Goal: Task Accomplishment & Management: Complete application form

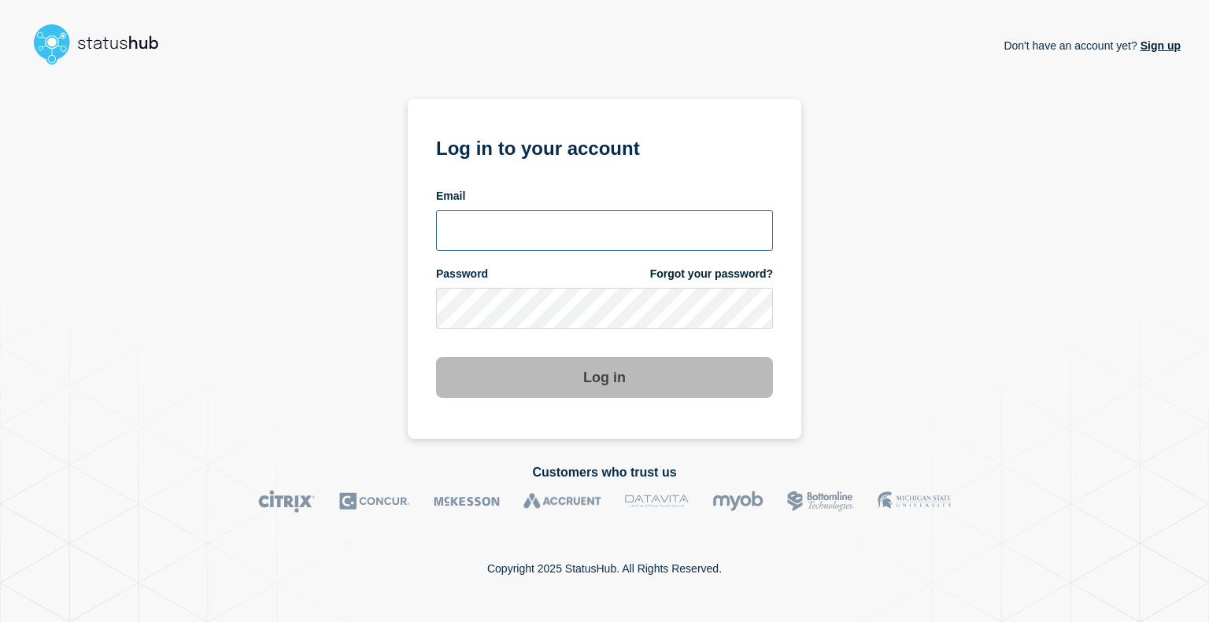
type input "[EMAIL_ADDRESS][DOMAIN_NAME]"
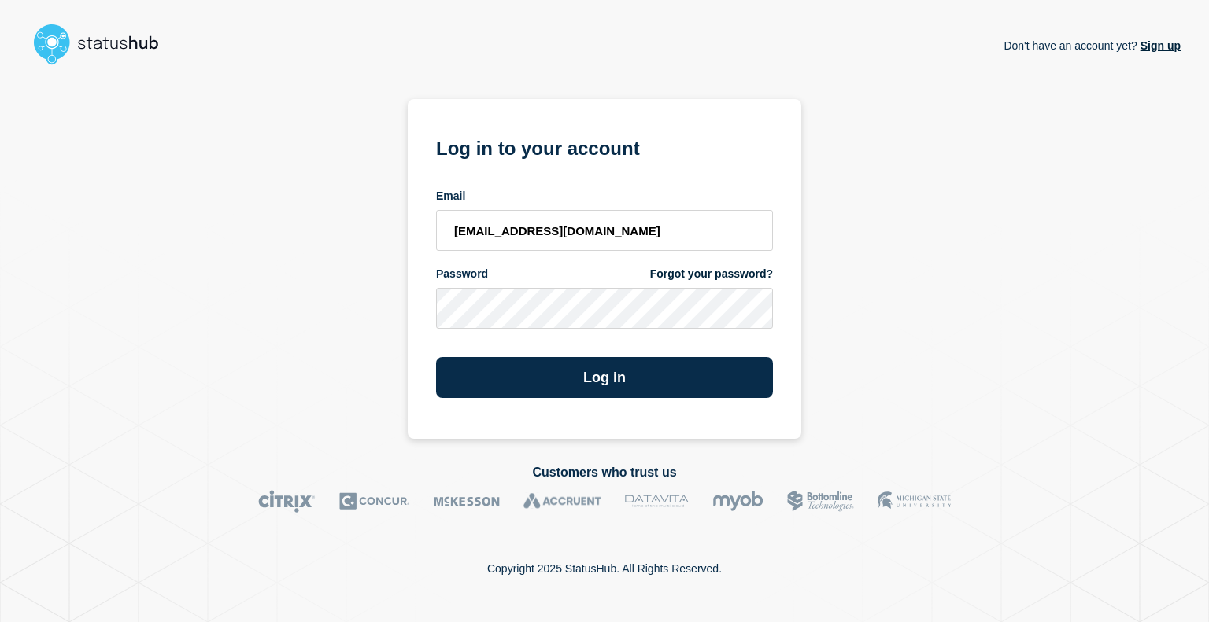
click at [943, 286] on div "Don't have an account yet? Sign up Log in to your account Email [EMAIL_ADDRESS]…" at bounding box center [604, 255] width 1152 height 367
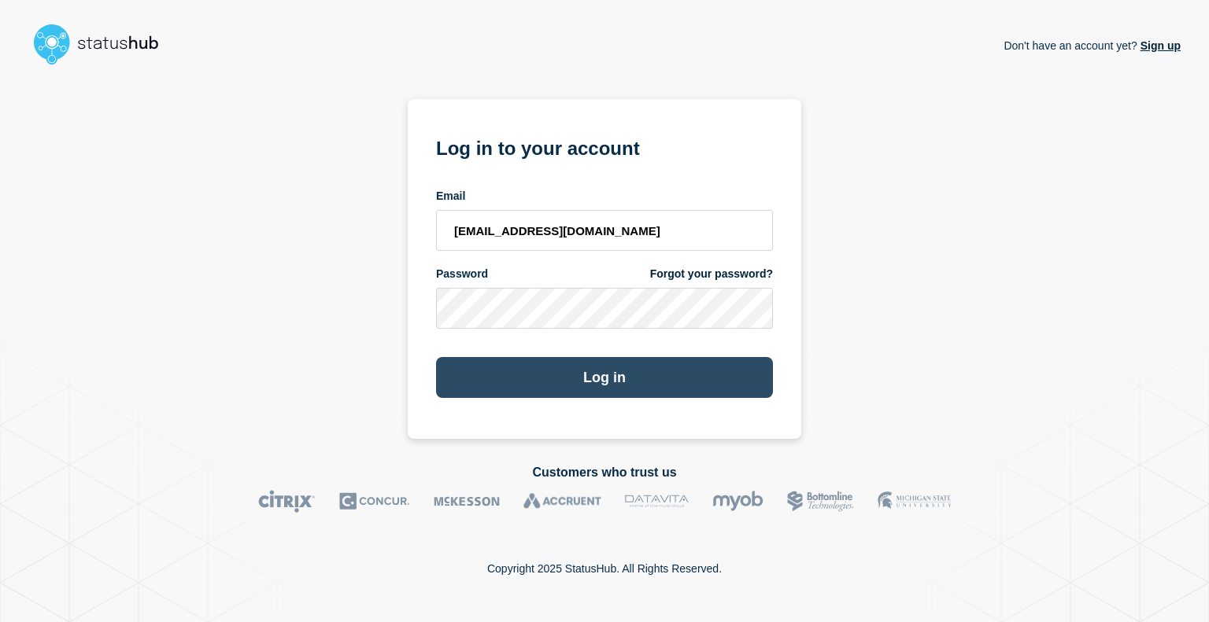
click at [680, 379] on button "Log in" at bounding box center [604, 377] width 337 height 41
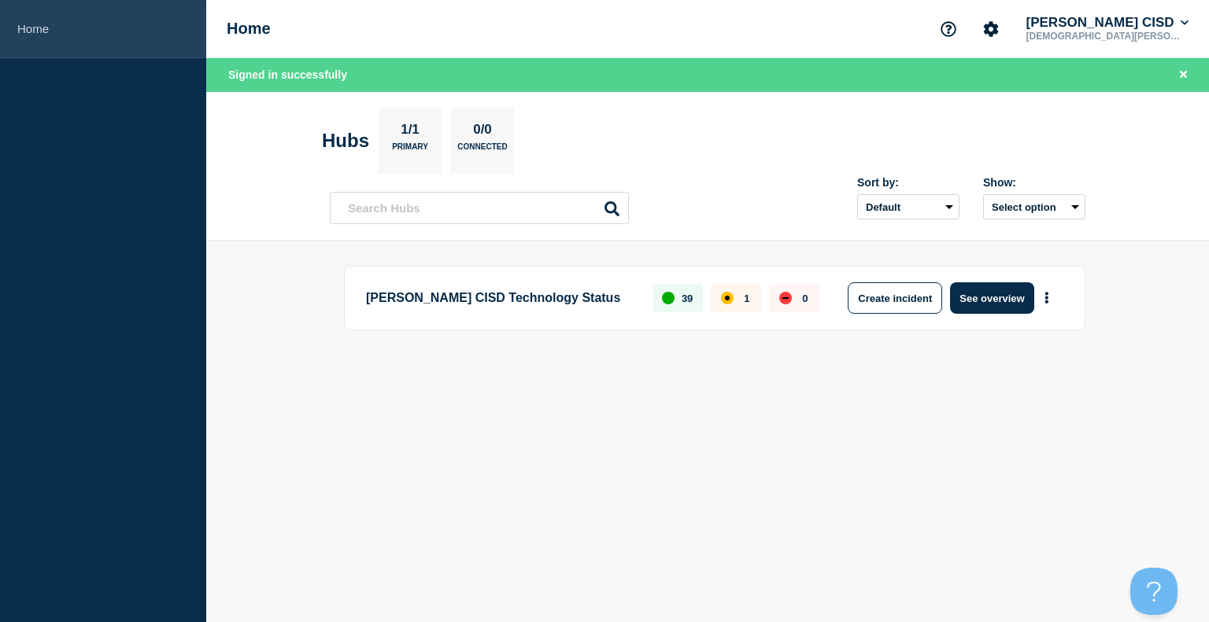
click at [45, 32] on link "Home" at bounding box center [103, 29] width 206 height 58
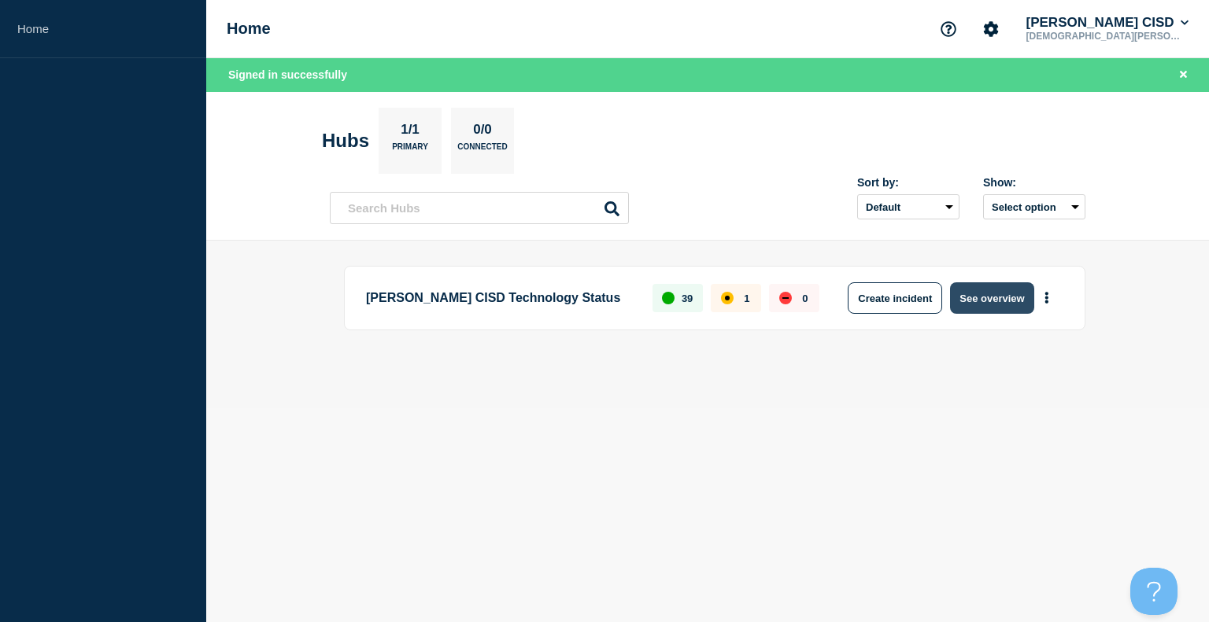
click at [994, 294] on button "See overview" at bounding box center [991, 298] width 83 height 31
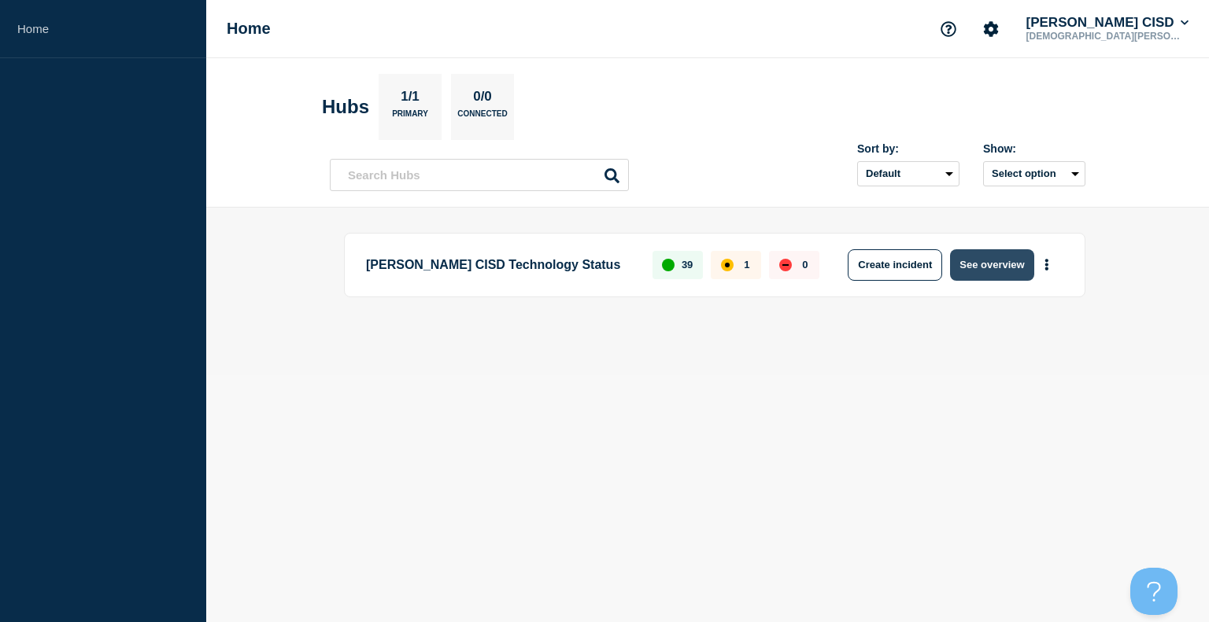
click at [974, 264] on button "See overview" at bounding box center [991, 264] width 83 height 31
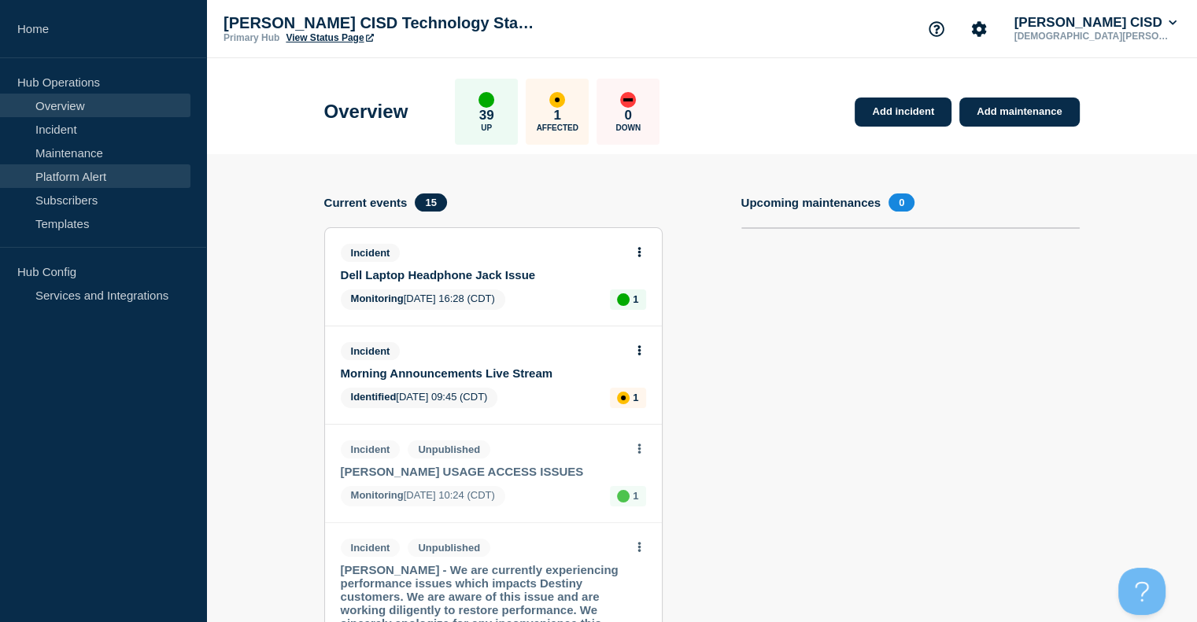
click at [101, 174] on link "Platform Alert" at bounding box center [95, 176] width 190 height 24
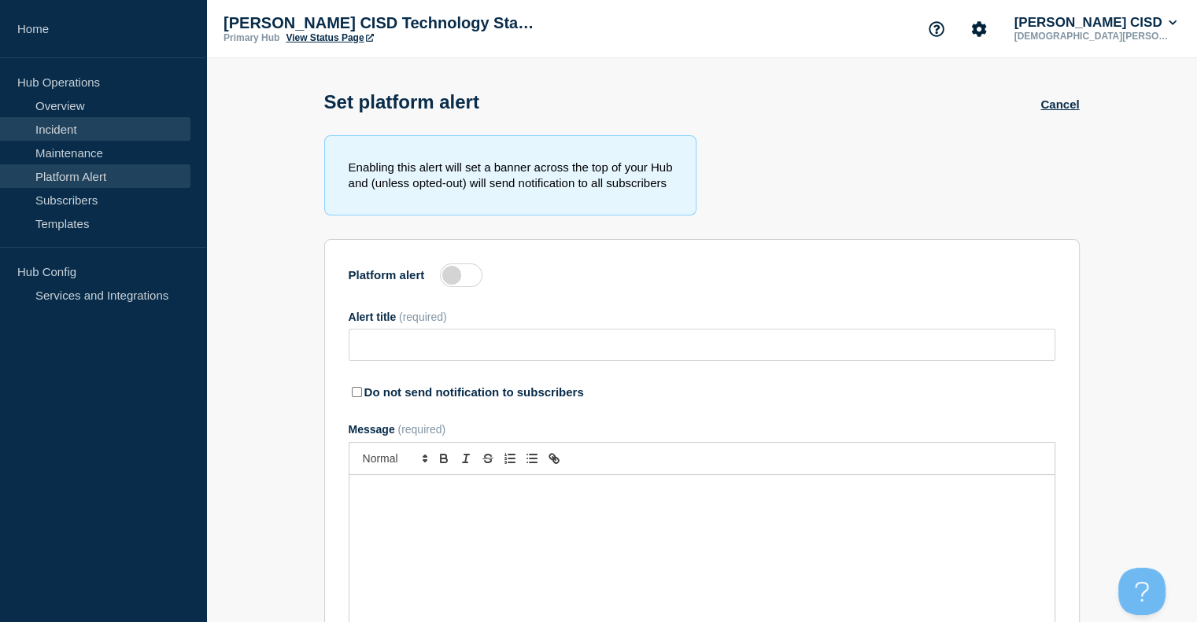
click at [93, 139] on link "Incident" at bounding box center [95, 129] width 190 height 24
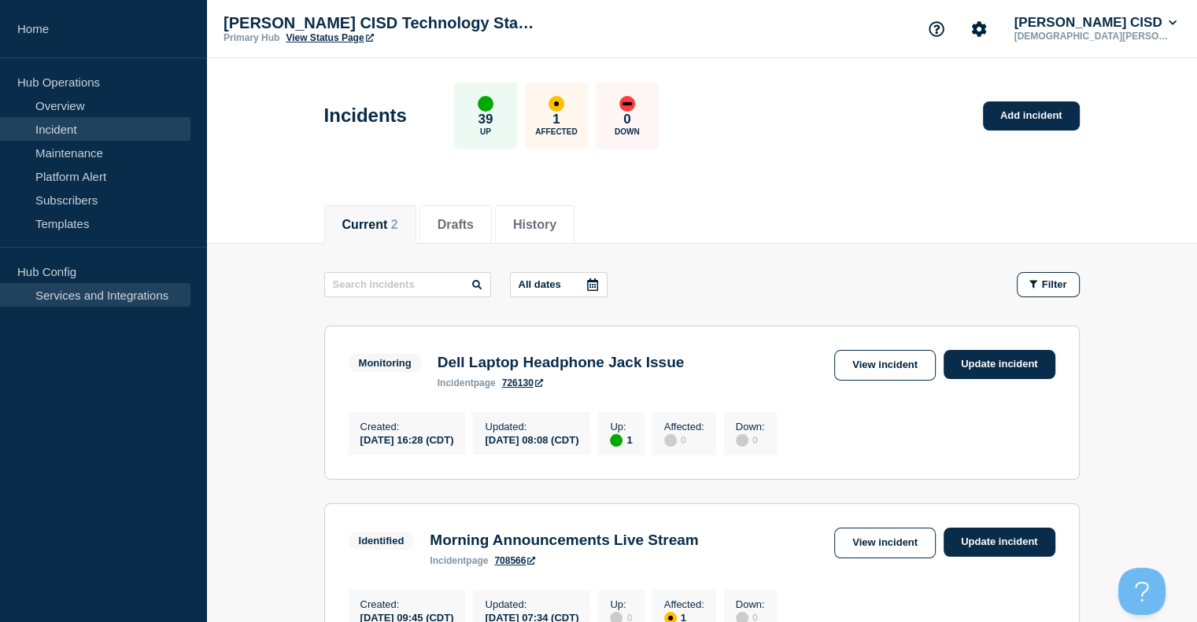
click at [95, 301] on link "Services and Integrations" at bounding box center [95, 295] width 190 height 24
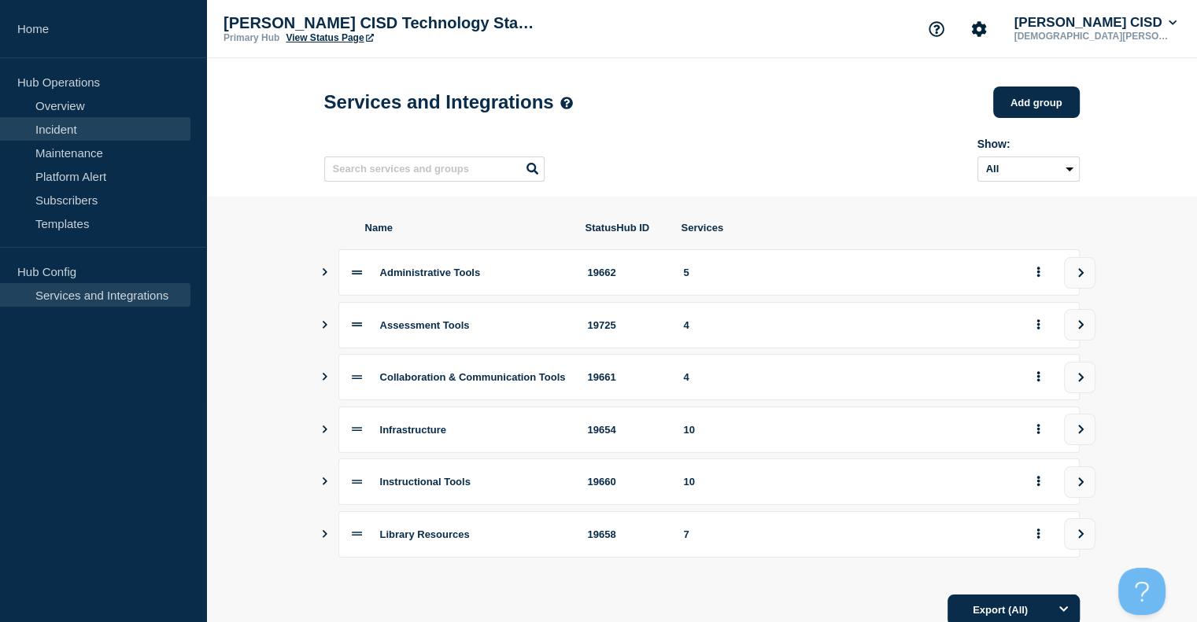
click at [43, 132] on link "Incident" at bounding box center [95, 129] width 190 height 24
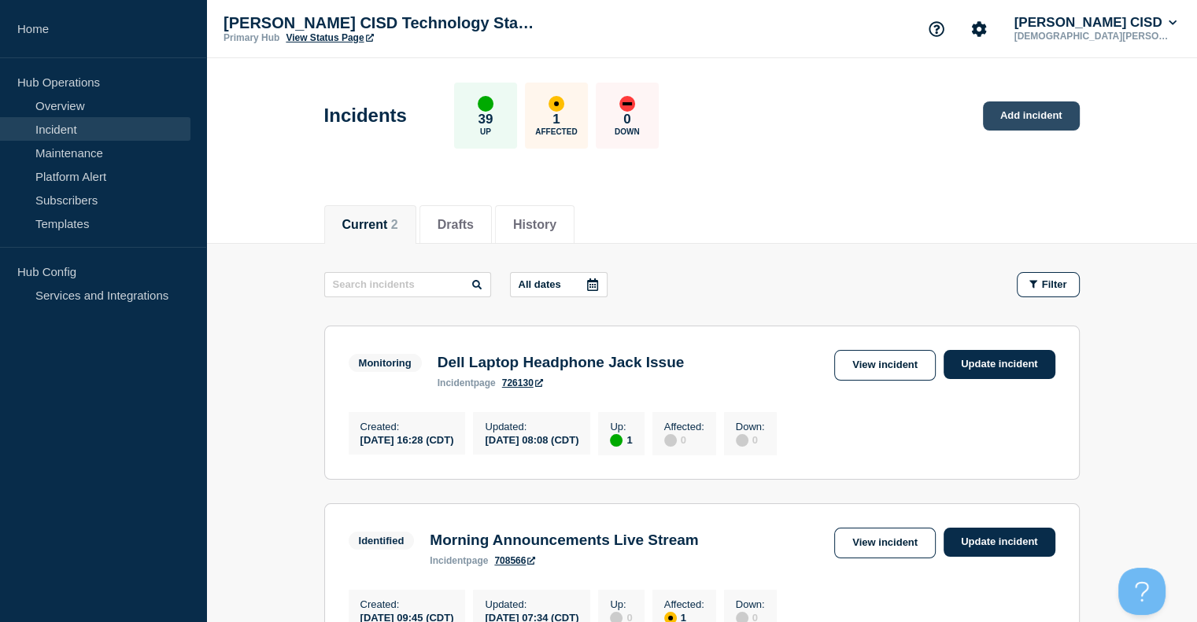
click at [1036, 118] on link "Add incident" at bounding box center [1031, 116] width 97 height 29
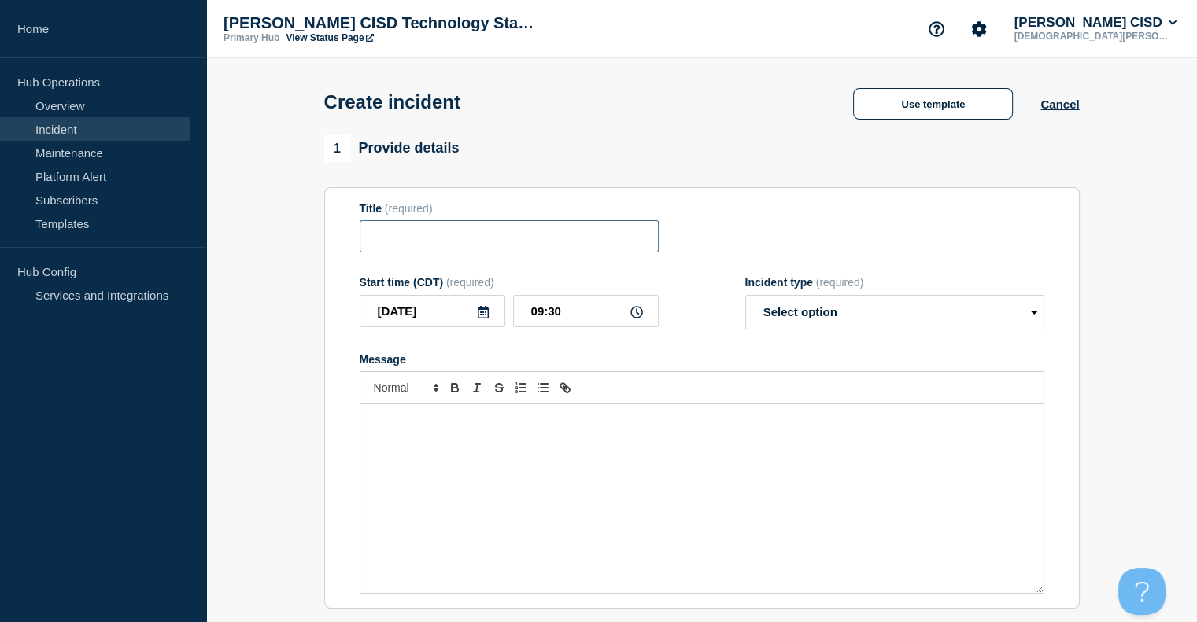
click at [515, 242] on input "Title" at bounding box center [509, 236] width 299 height 32
click at [434, 437] on div "Message" at bounding box center [701, 498] width 683 height 189
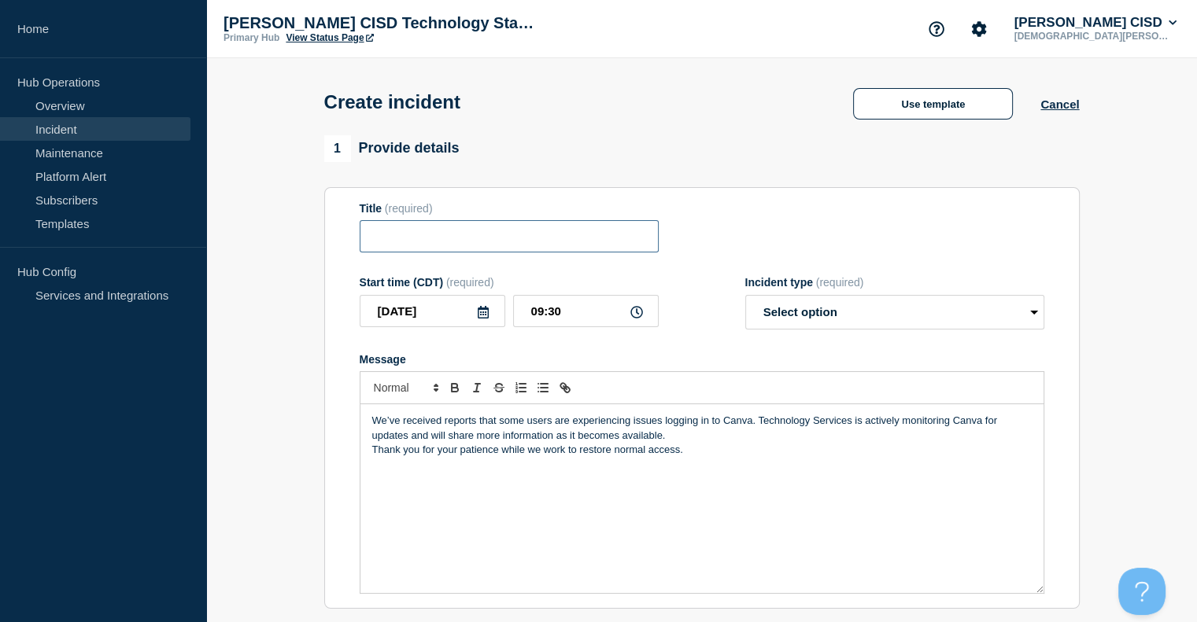
click at [526, 237] on input "Title" at bounding box center [509, 236] width 299 height 32
drag, startPoint x: 504, startPoint y: 238, endPoint x: 216, endPoint y: 240, distance: 288.0
click at [216, 240] on section "1 Provide details Title (required) Canva Login Issues Start time (CDT) (require…" at bounding box center [701, 585] width 991 height 901
click at [503, 242] on input "Canva Login Issues" at bounding box center [509, 236] width 299 height 32
click at [507, 240] on input "Canva Login Issues" at bounding box center [509, 236] width 299 height 32
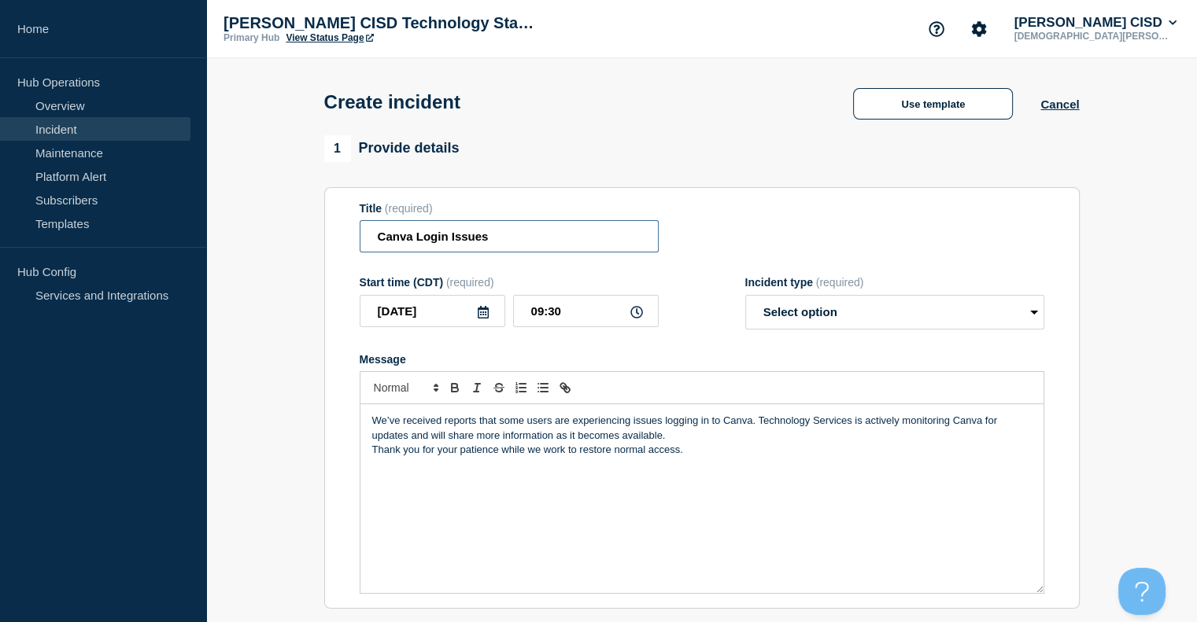
drag, startPoint x: 507, startPoint y: 238, endPoint x: 0, endPoint y: 124, distance: 519.5
click at [0, 133] on div "Home Hub Operations Overview Incident Maintenance Platform Alert Subscribers Te…" at bounding box center [598, 549] width 1197 height 1099
paste input "Title"
type input "Canva Login Issue"
click at [1004, 315] on select "Select option Investigating Identified Monitoring" at bounding box center [894, 312] width 299 height 35
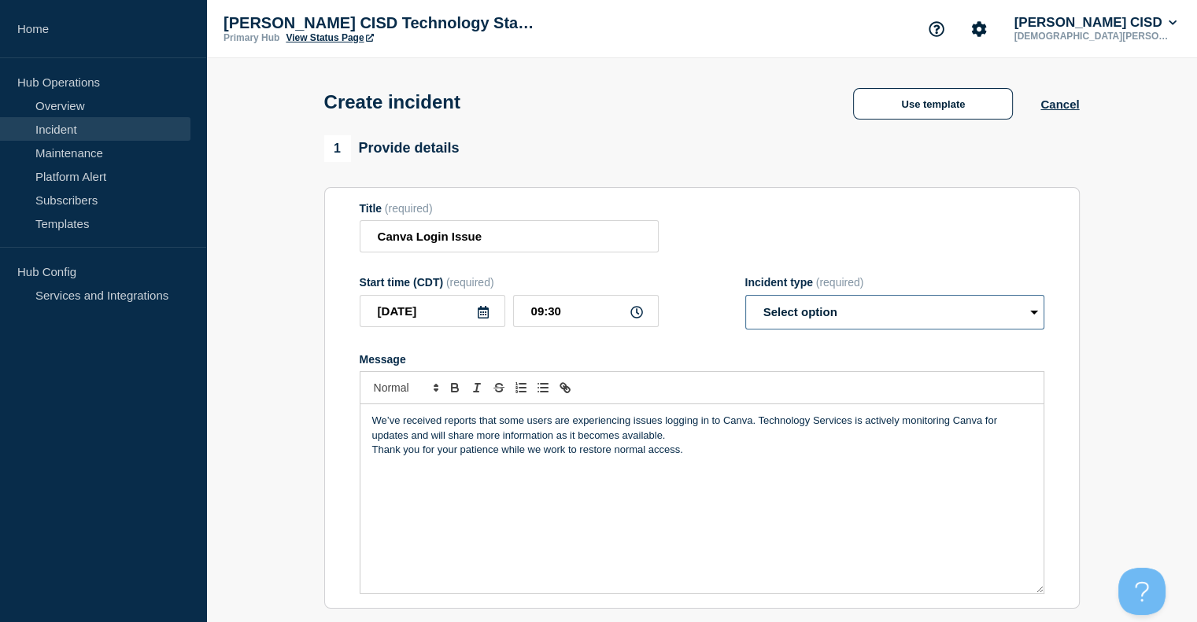
select select "investigating"
click at [745, 300] on select "Select option Investigating Identified Monitoring" at bounding box center [894, 312] width 299 height 35
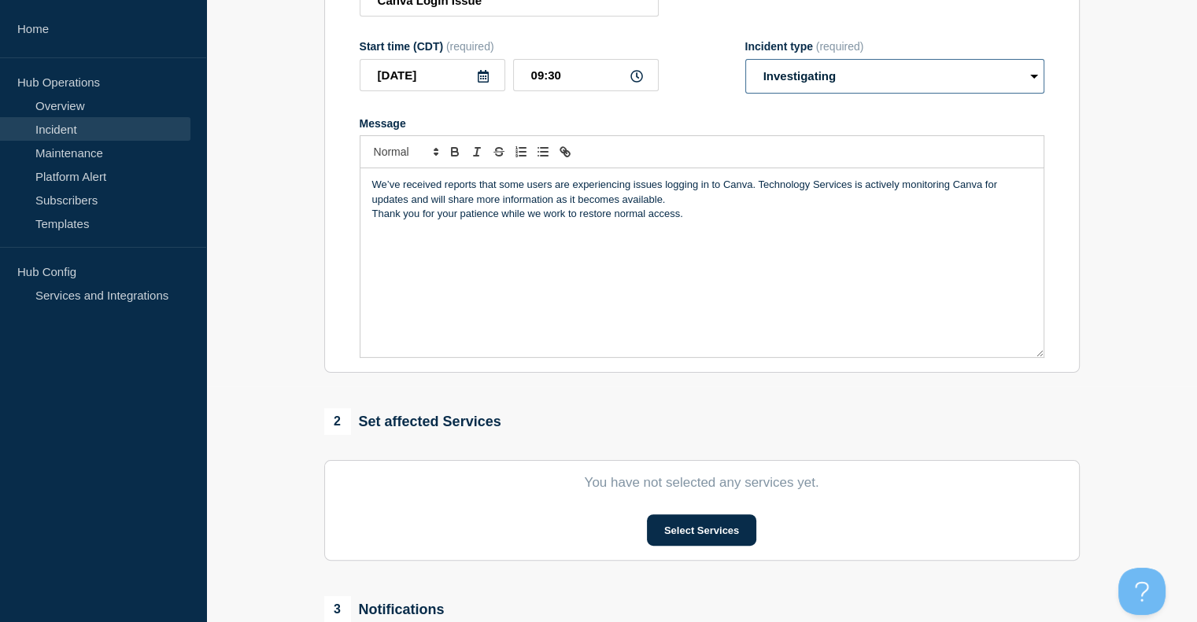
scroll to position [315, 0]
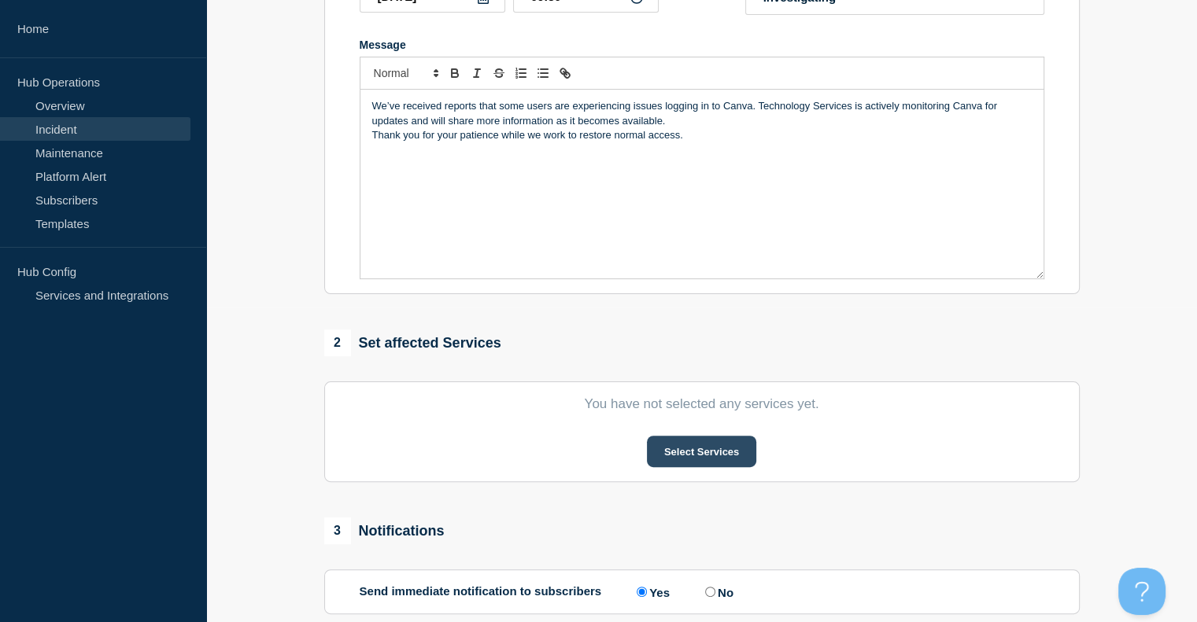
click at [702, 458] on button "Select Services" at bounding box center [701, 451] width 109 height 31
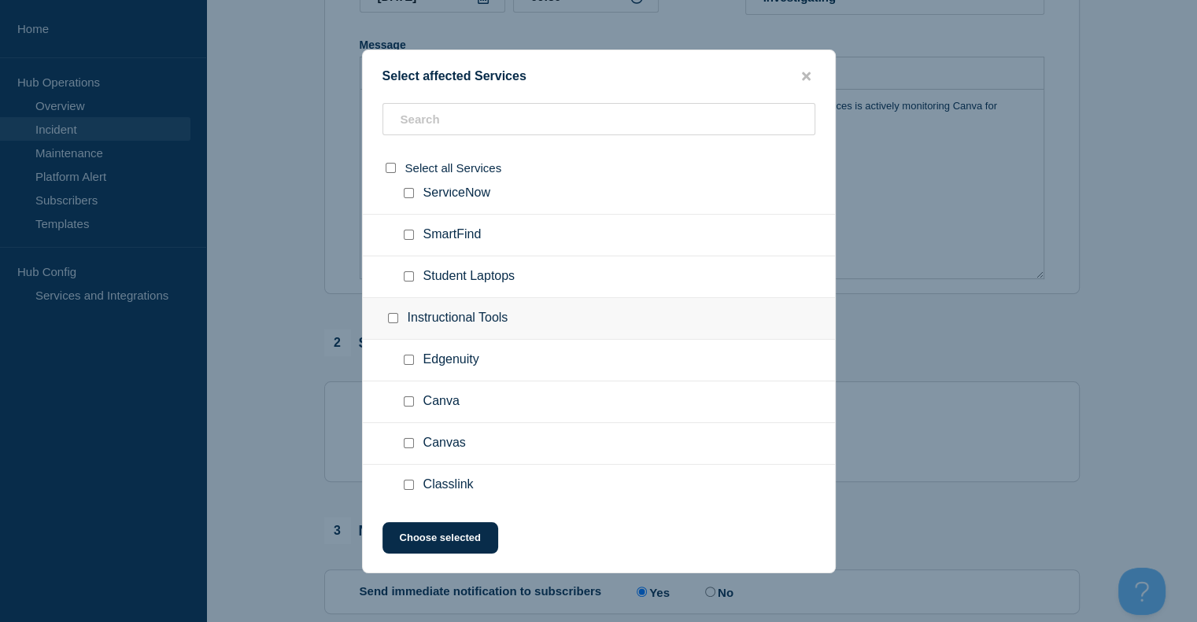
scroll to position [1023, 0]
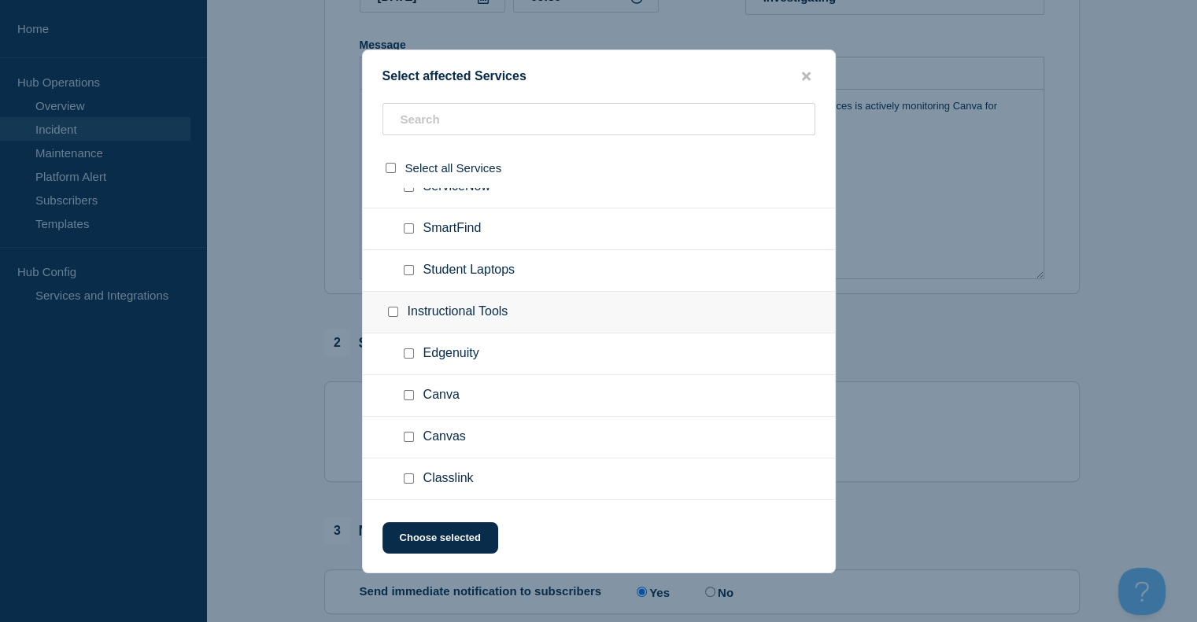
click at [408, 390] on input "Canva checkbox" at bounding box center [409, 395] width 10 height 10
checkbox input "true"
click at [453, 537] on button "Choose selected" at bounding box center [440, 538] width 116 height 31
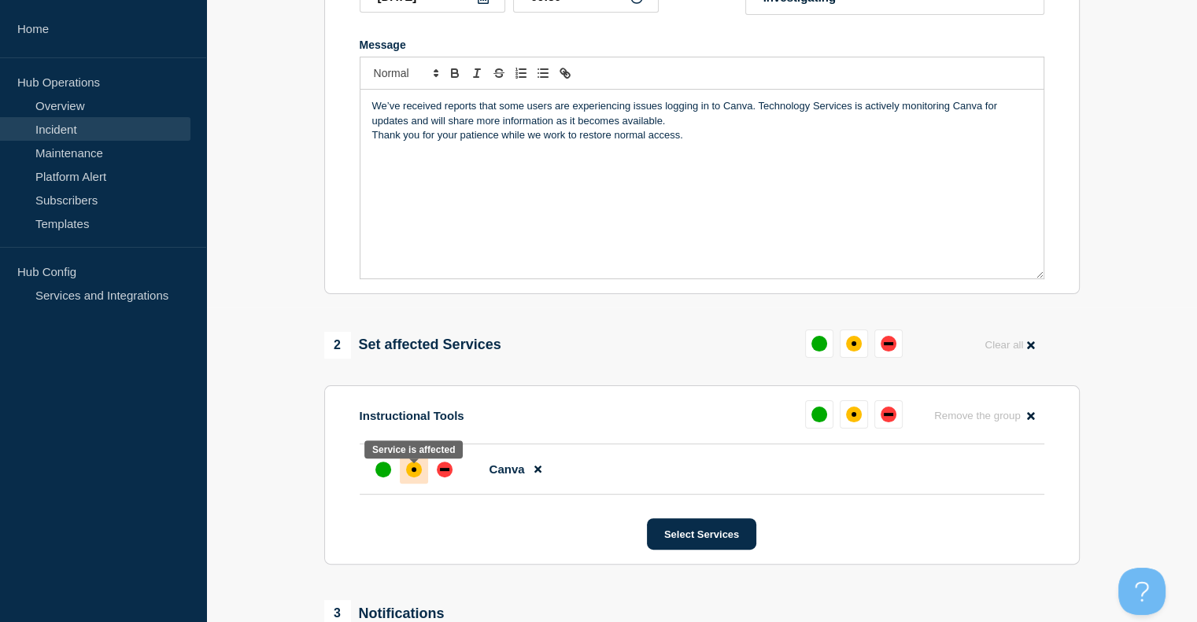
click at [412, 472] on div "affected" at bounding box center [414, 469] width 5 height 5
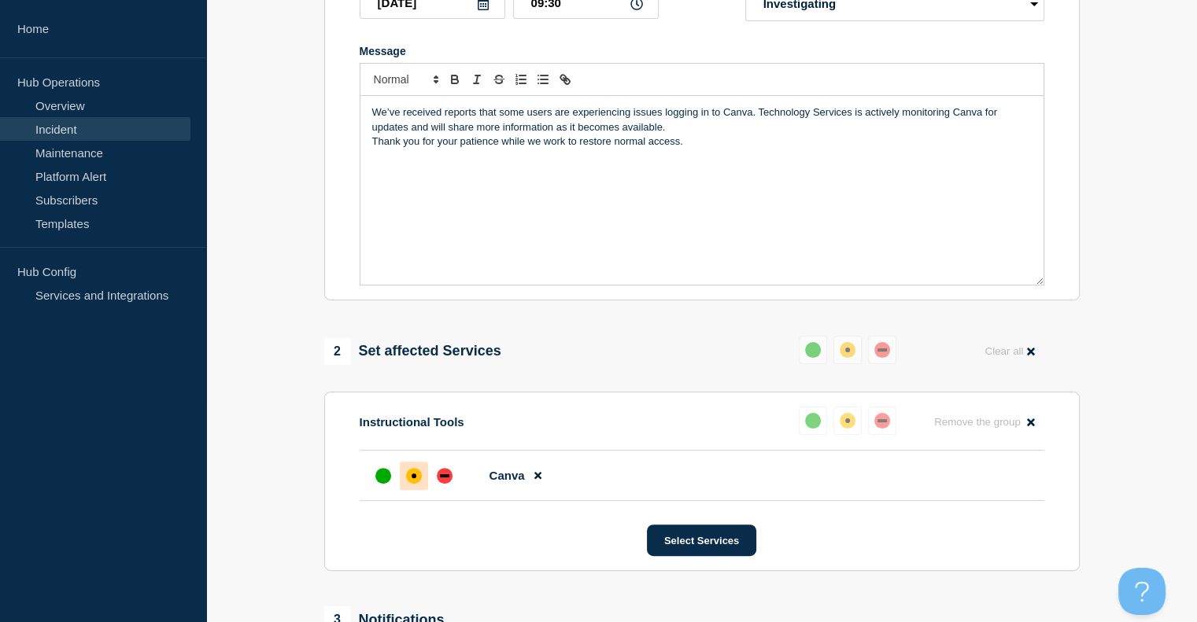
scroll to position [488, 0]
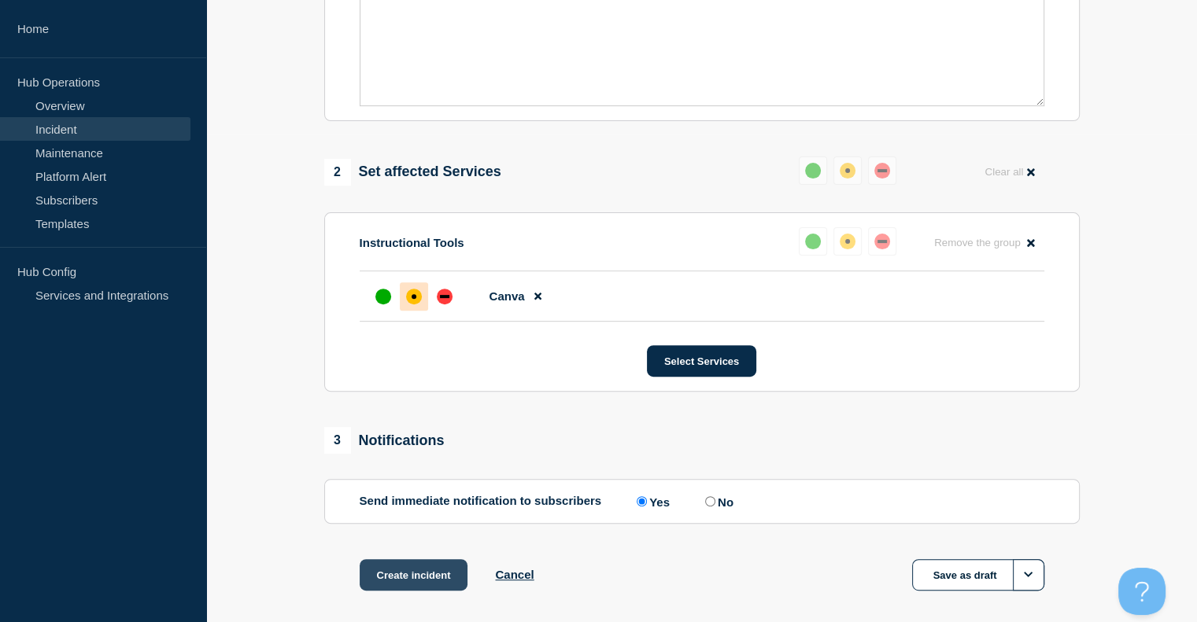
click at [401, 585] on button "Create incident" at bounding box center [414, 575] width 109 height 31
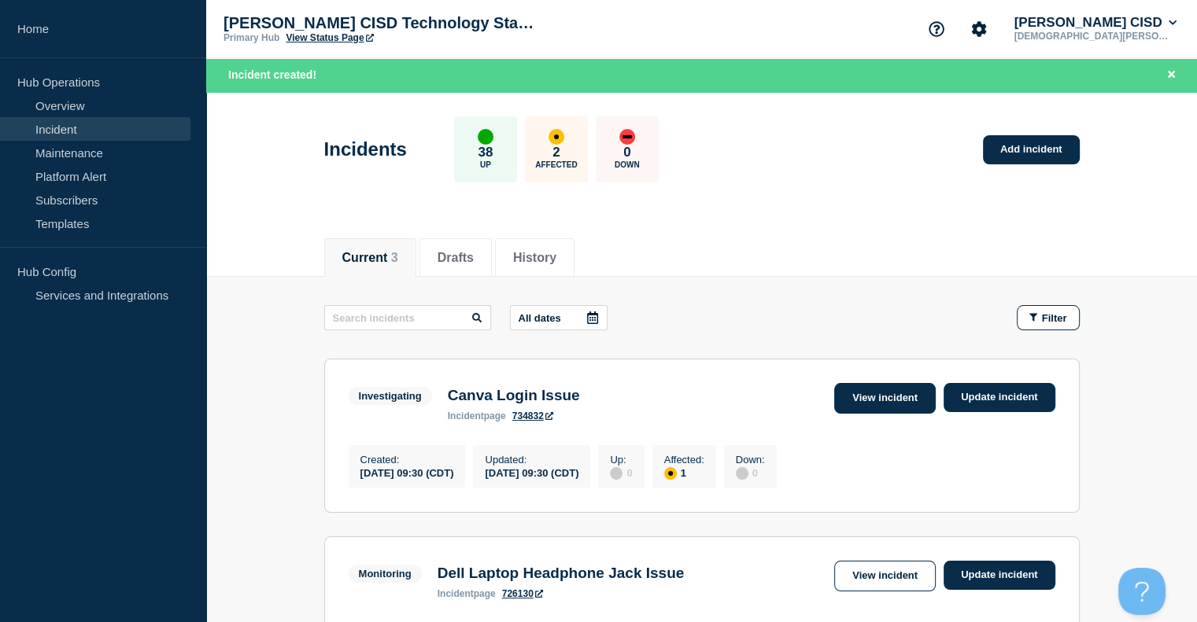
click at [890, 396] on link "View incident" at bounding box center [885, 398] width 102 height 31
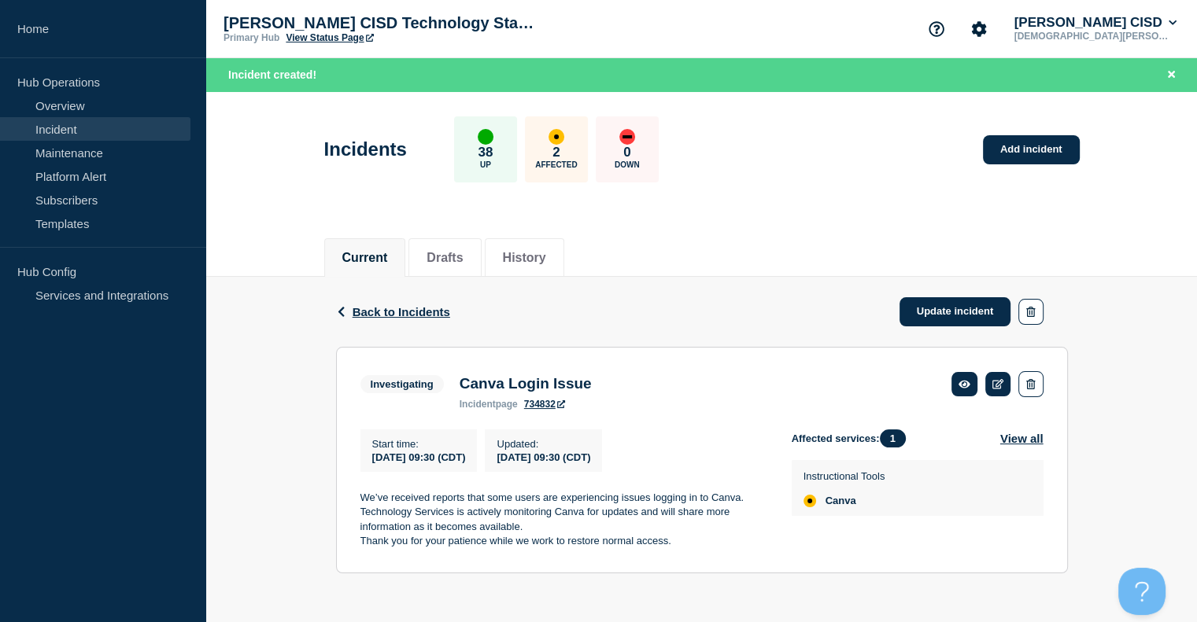
scroll to position [3, 0]
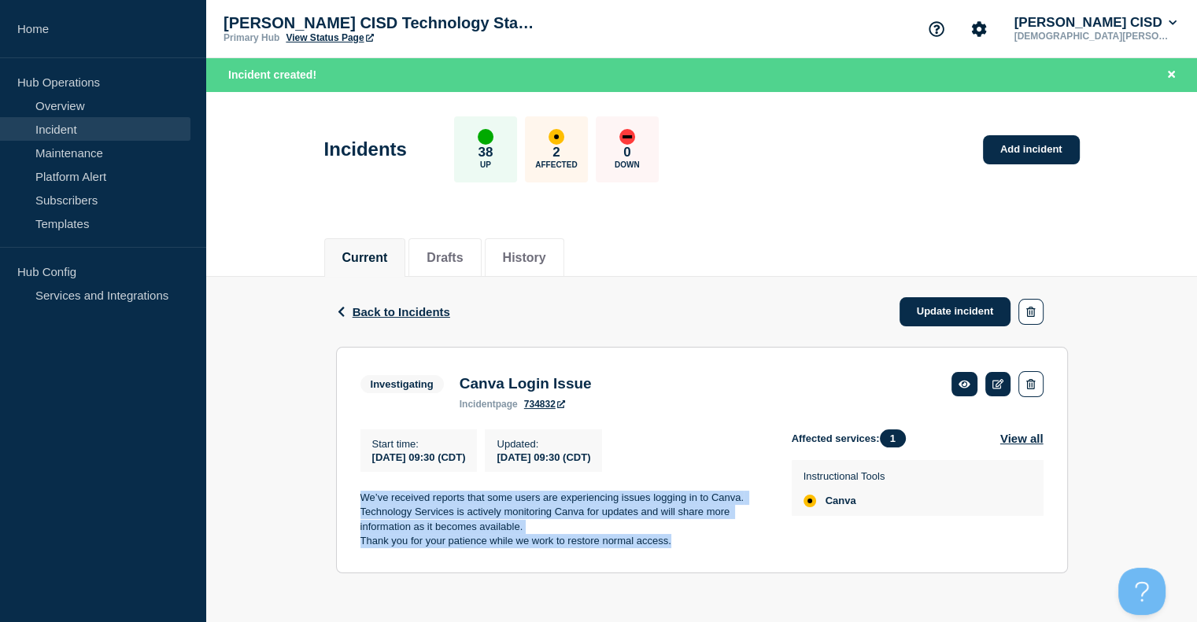
drag, startPoint x: 693, startPoint y: 545, endPoint x: 314, endPoint y: 491, distance: 382.3
click at [314, 491] on div "Back Back to Incidents Update incident Investigating Canva Login Issue Start ti…" at bounding box center [701, 437] width 991 height 320
copy div "We’ve received reports that some users are experiencing issues logging in to Ca…"
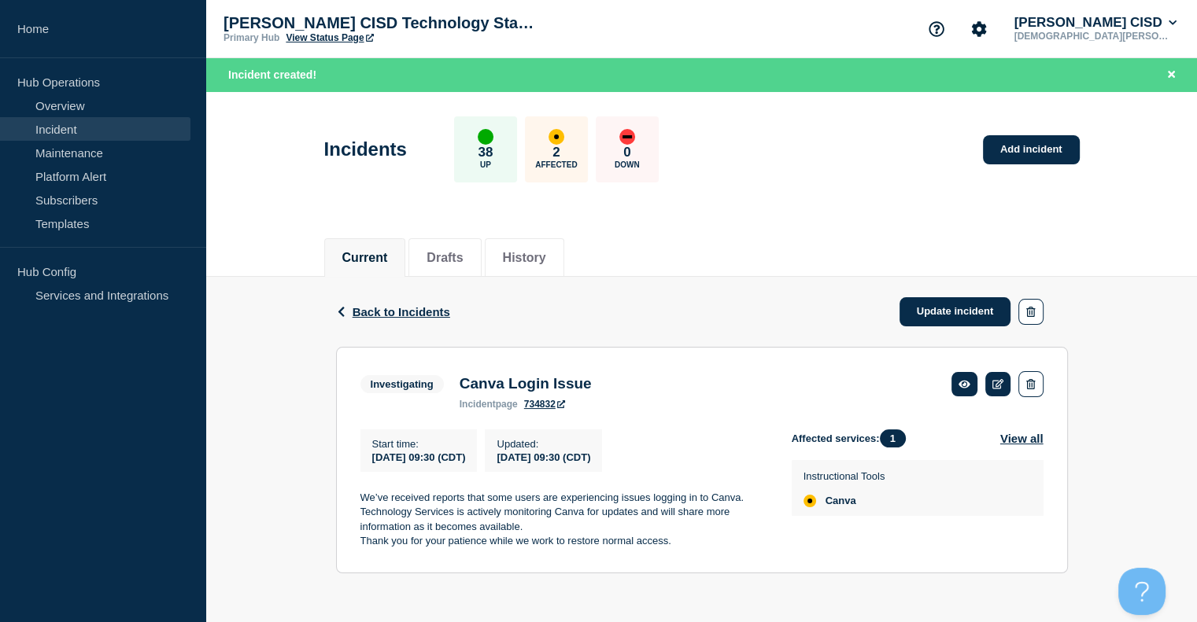
click at [19, 361] on aside "Home Hub Operations Overview Incident Maintenance Platform Alert Subscribers Te…" at bounding box center [103, 311] width 206 height 622
